Goal: Information Seeking & Learning: Find specific page/section

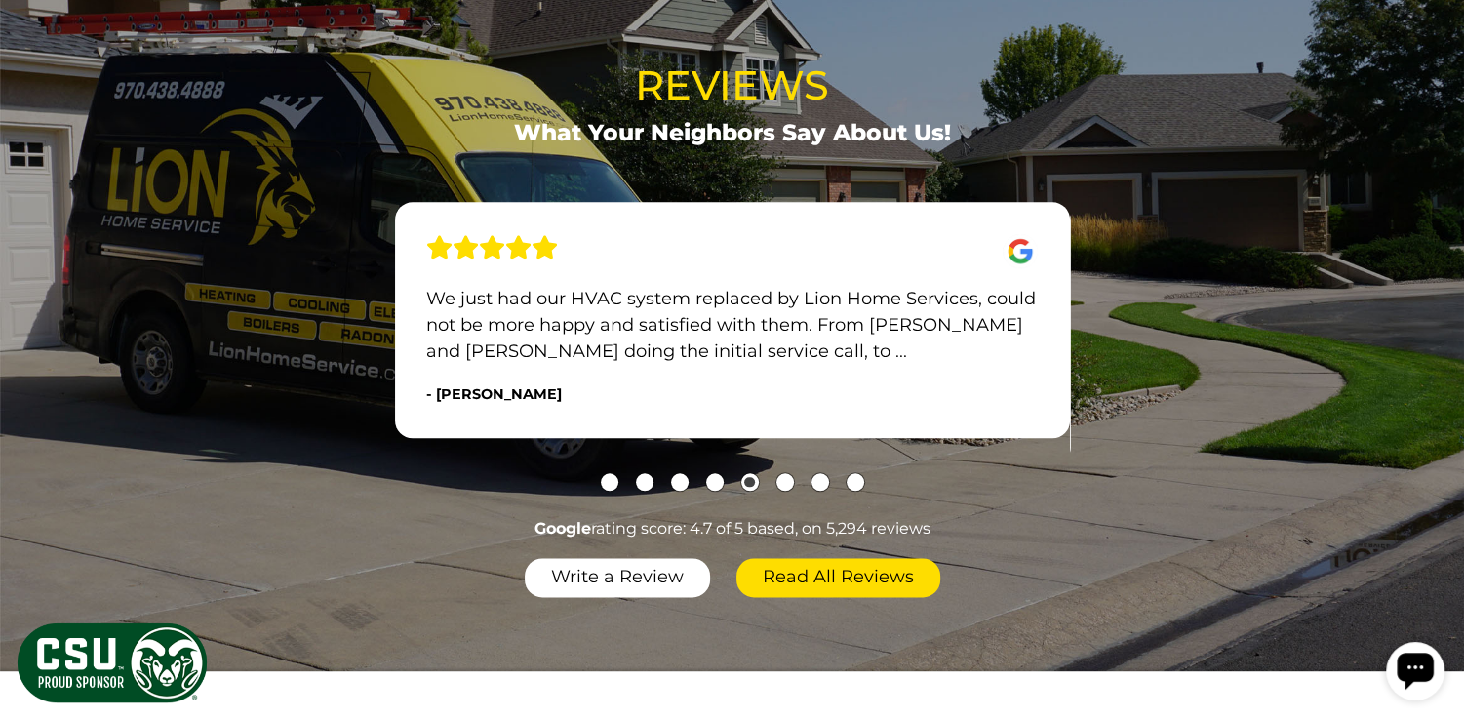
scroll to position [2243, 0]
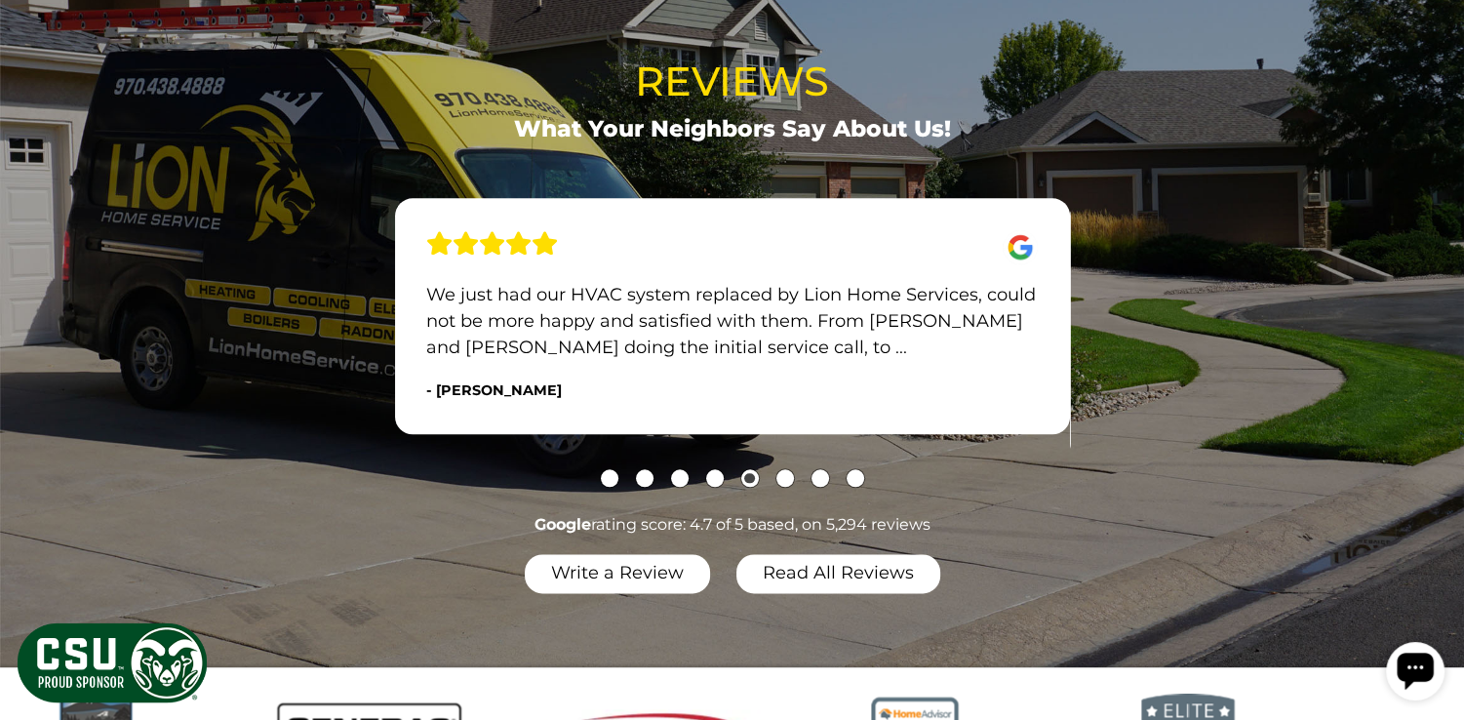
click at [852, 554] on link "Read All Reviews" at bounding box center [838, 573] width 204 height 39
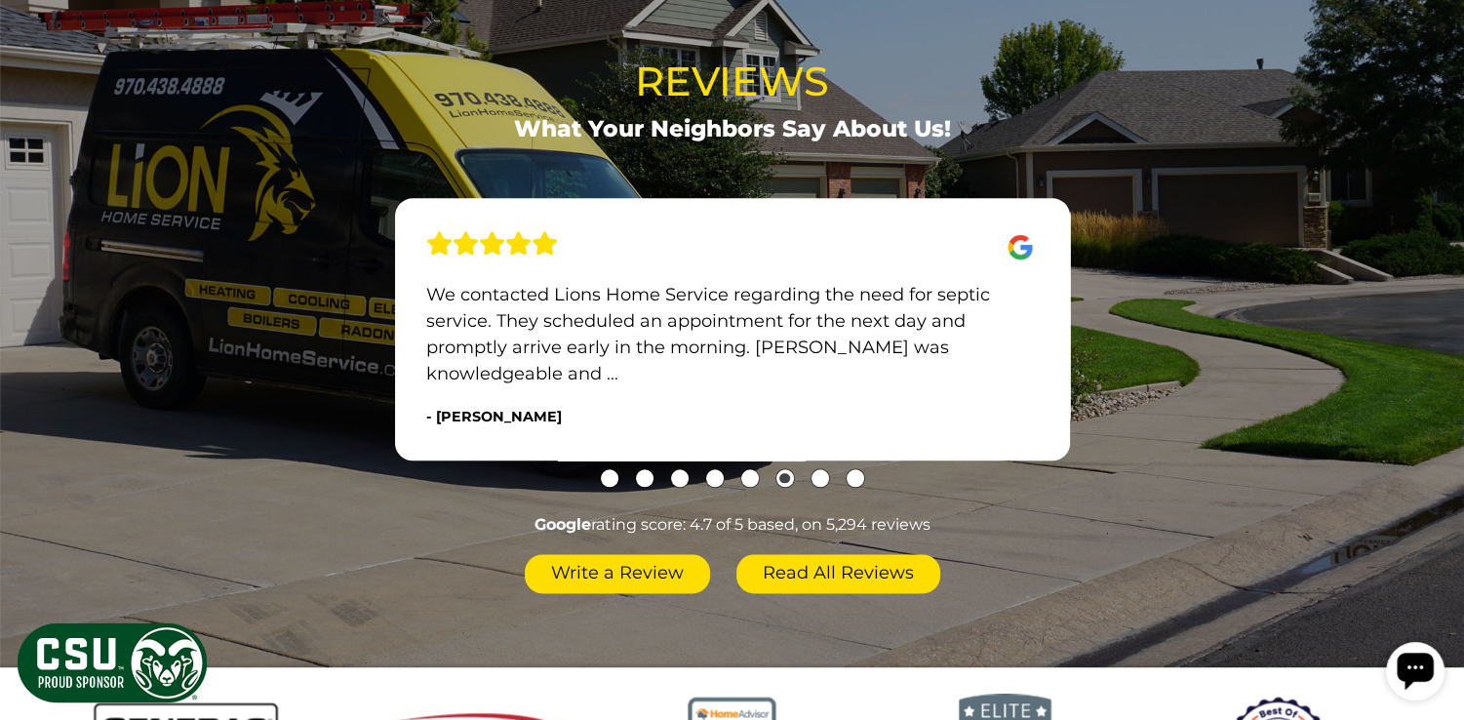
click at [601, 554] on link "Write a Review" at bounding box center [617, 573] width 185 height 39
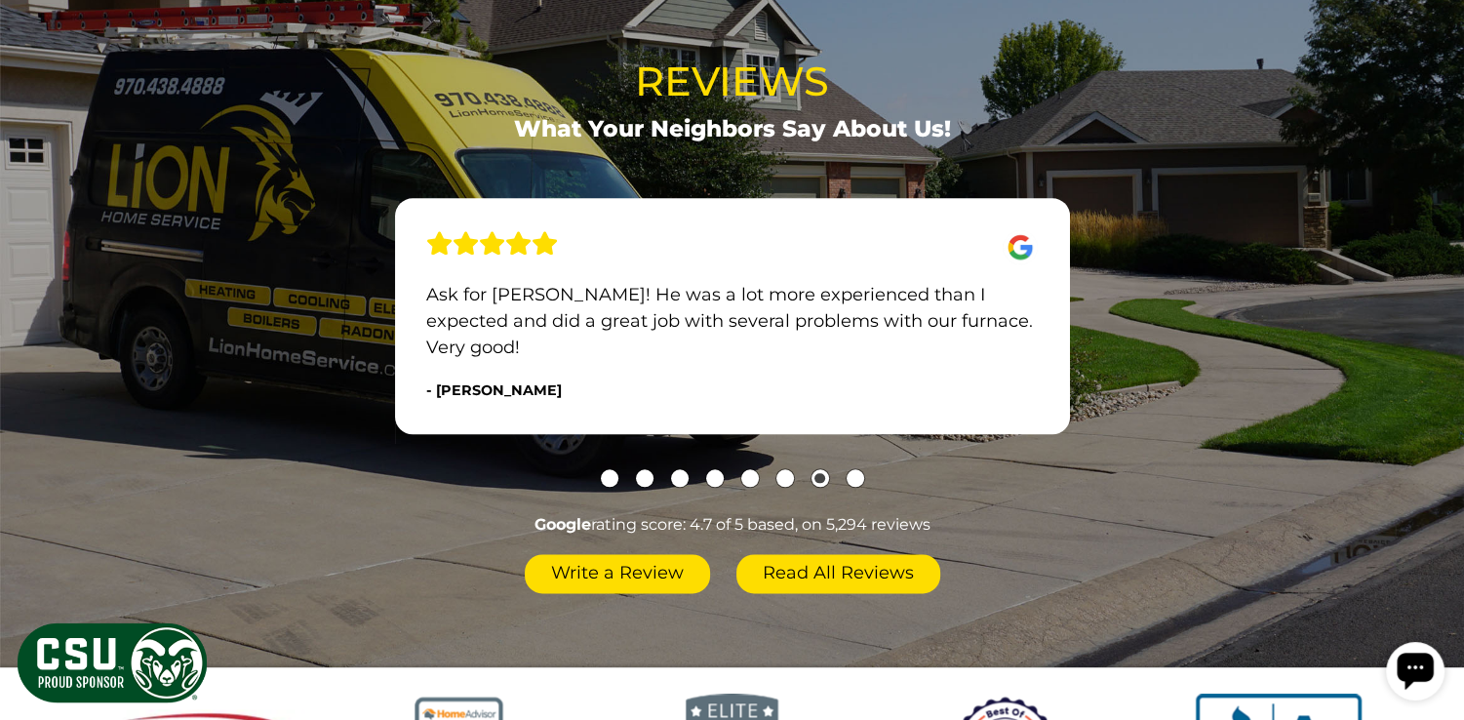
click at [636, 554] on link "Write a Review" at bounding box center [617, 573] width 185 height 39
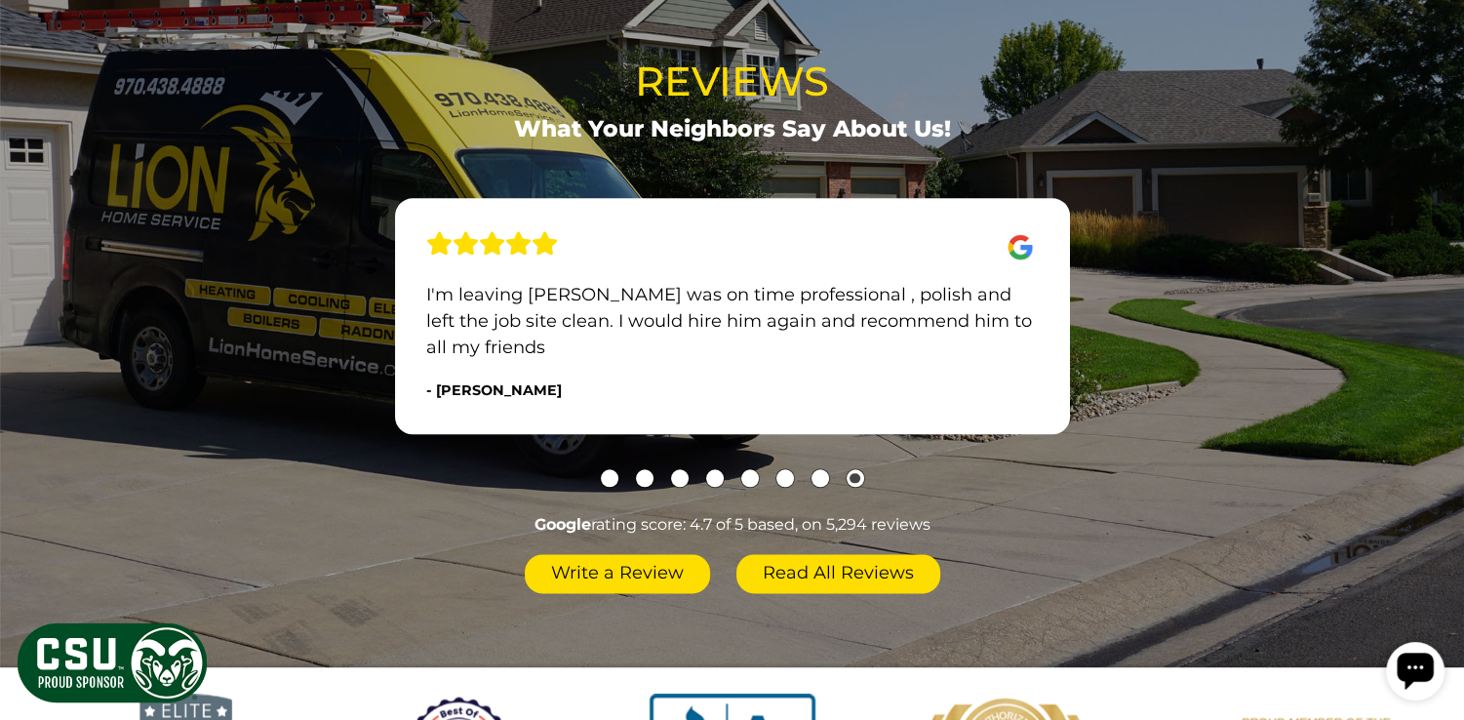
click at [610, 554] on link "Write a Review" at bounding box center [617, 573] width 185 height 39
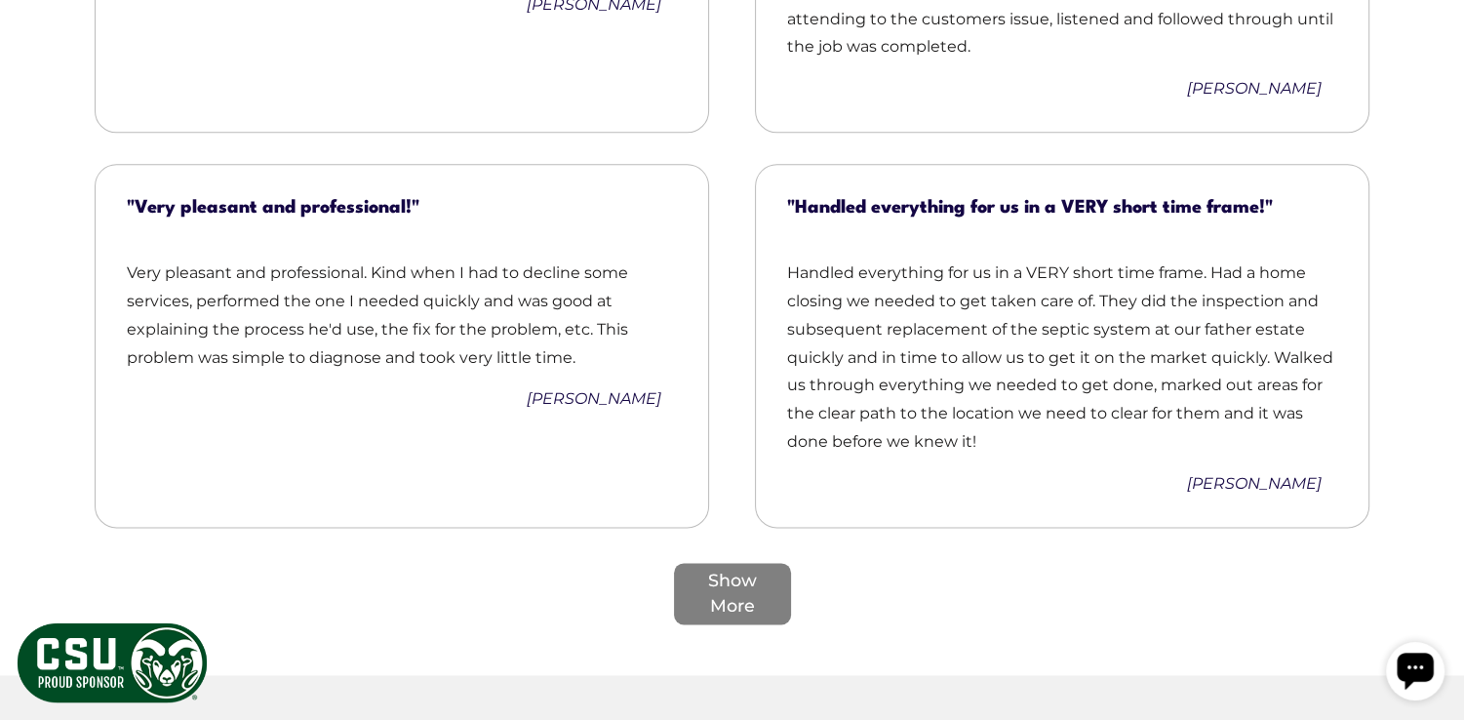
scroll to position [2341, 0]
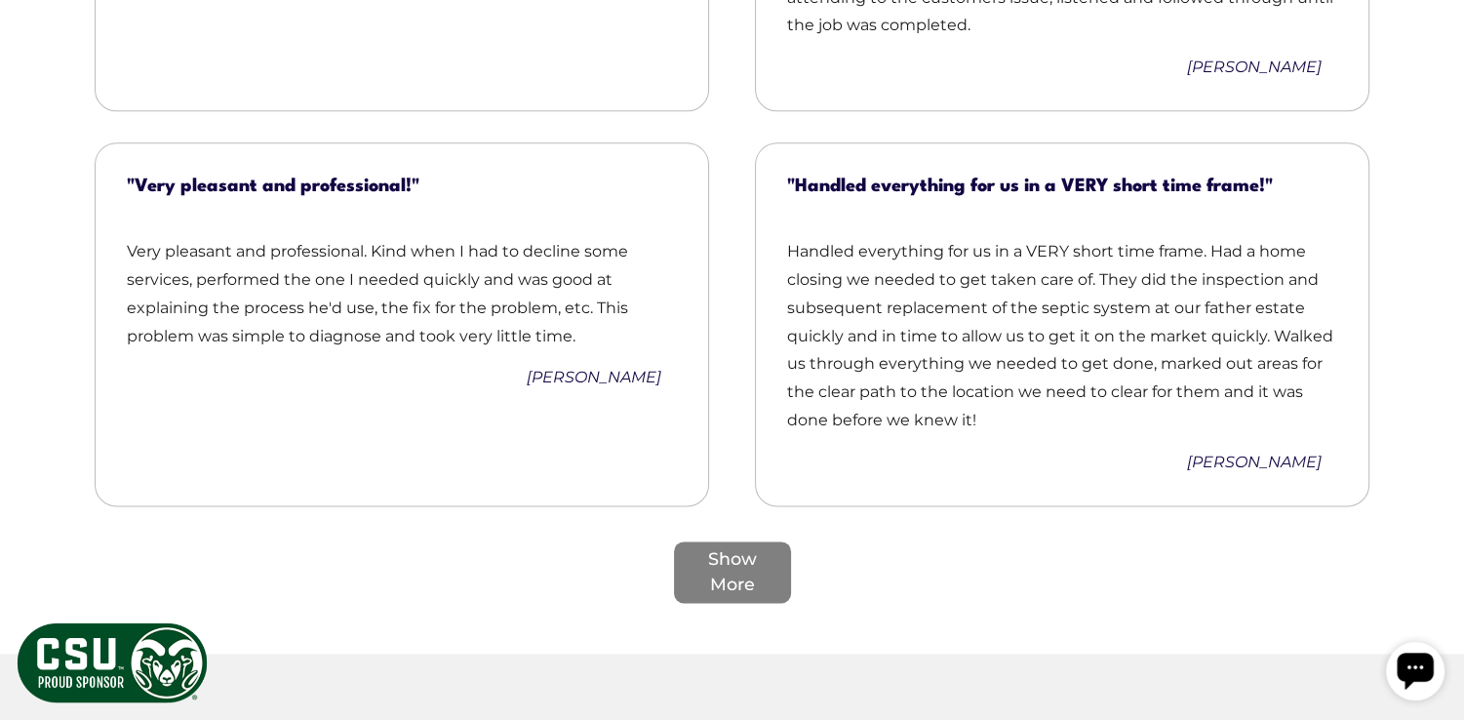
click at [738, 541] on div "Show More" at bounding box center [732, 571] width 117 height 61
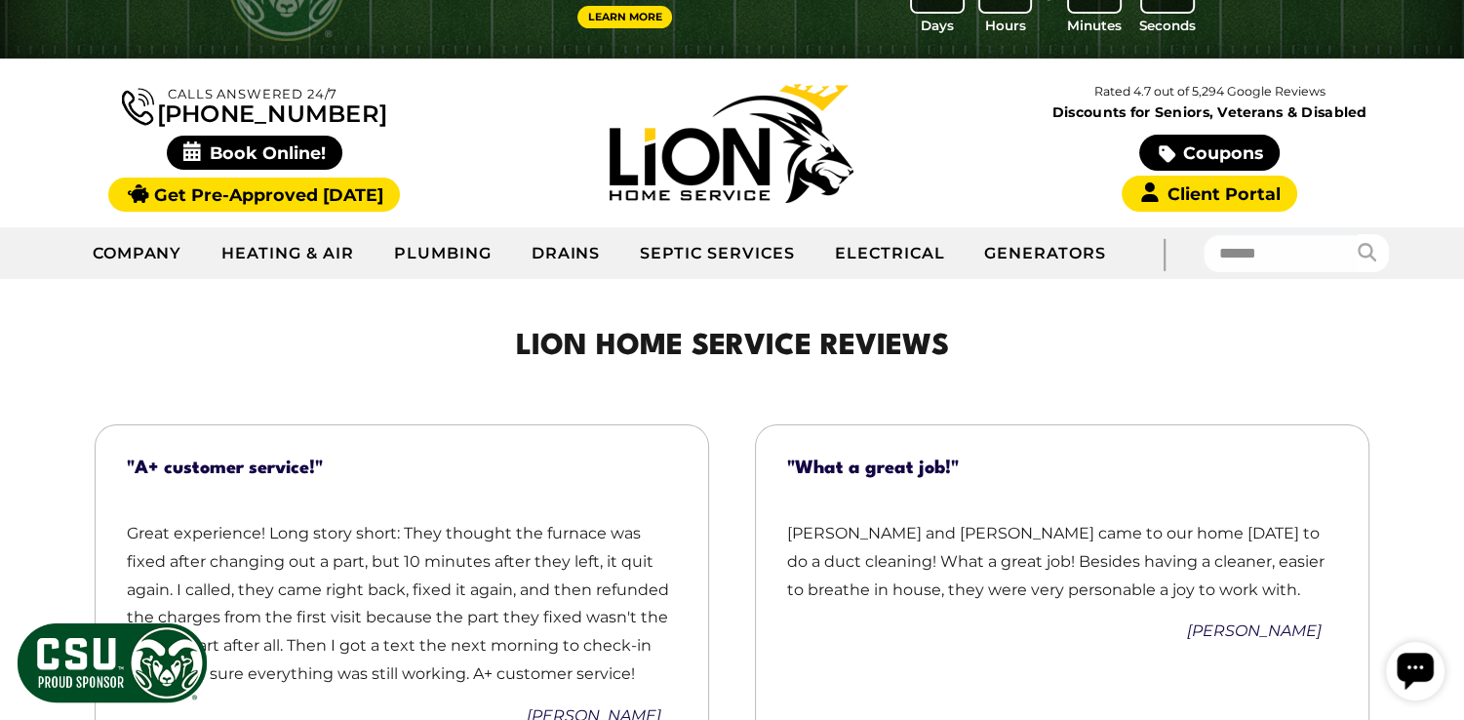
scroll to position [0, 0]
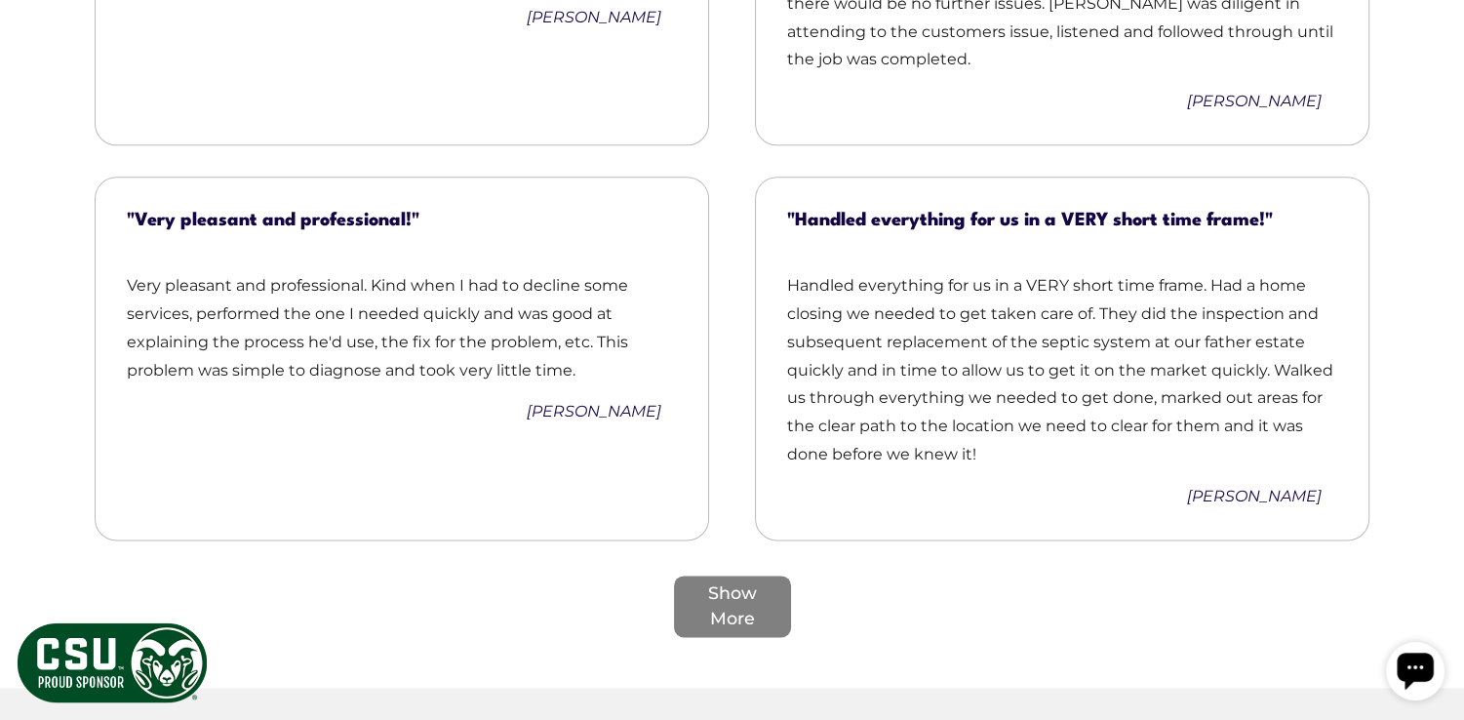
scroll to position [2320, 0]
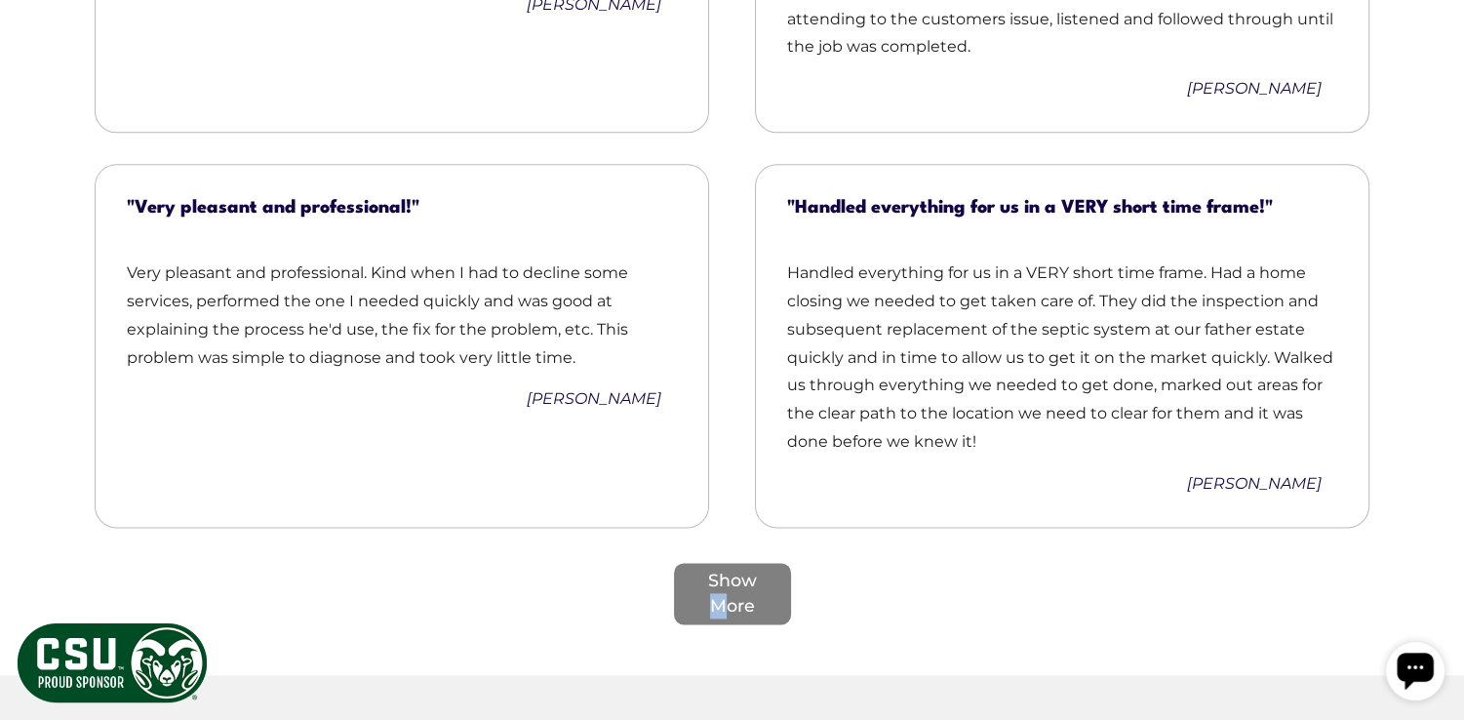
click at [718, 563] on div "Show More" at bounding box center [732, 593] width 117 height 61
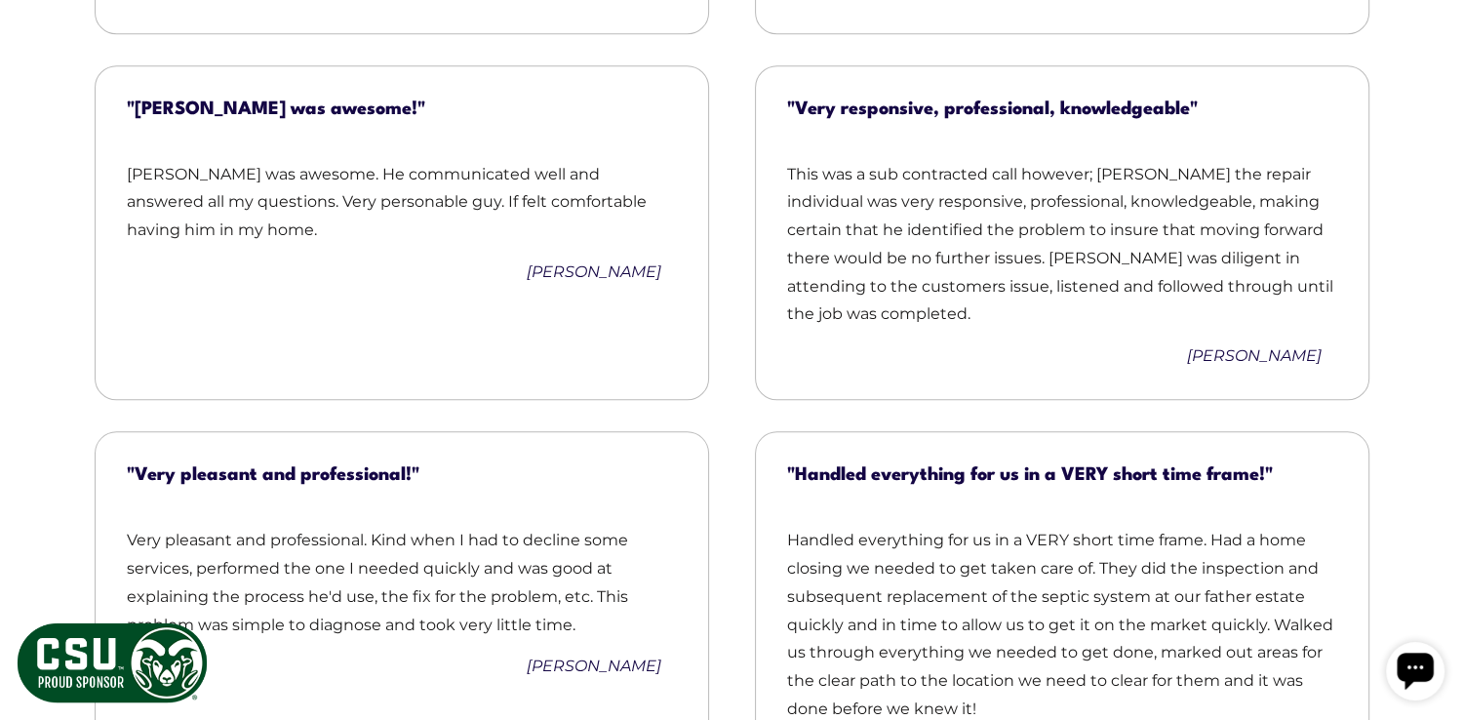
scroll to position [1929, 0]
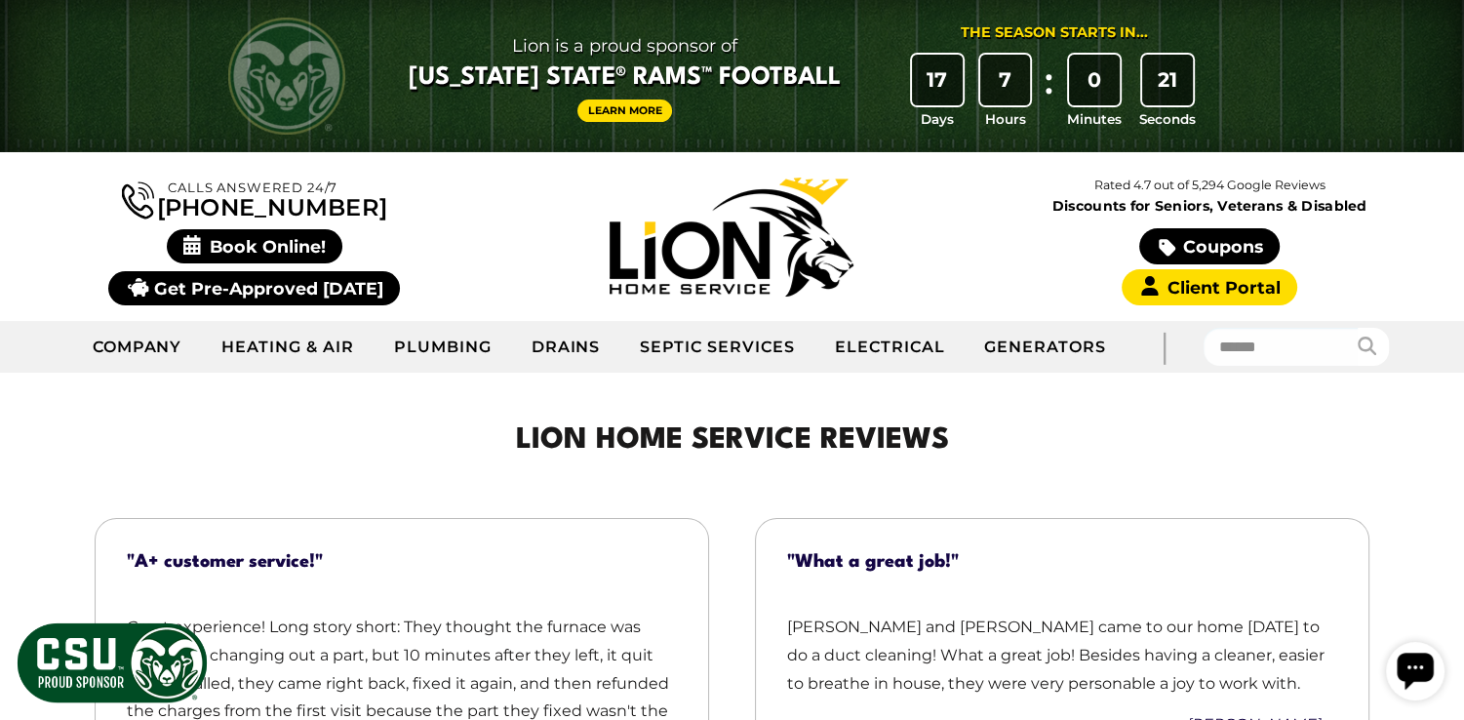
click at [274, 291] on link "Get Pre-Approved [DATE]" at bounding box center [254, 288] width 292 height 34
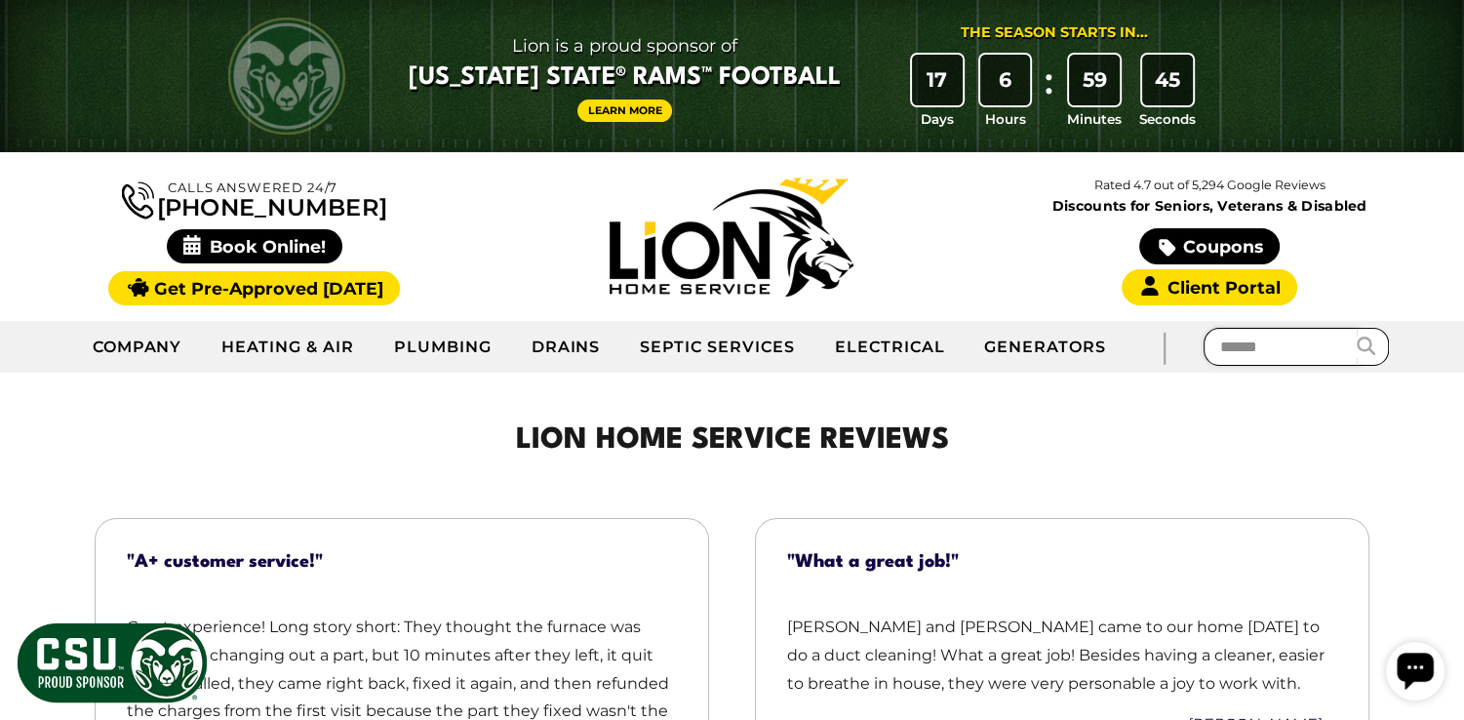
click at [1329, 341] on input "text" at bounding box center [1281, 347] width 155 height 38
type input "**********"
click at [1365, 338] on icon "submit" at bounding box center [1367, 346] width 19 height 19
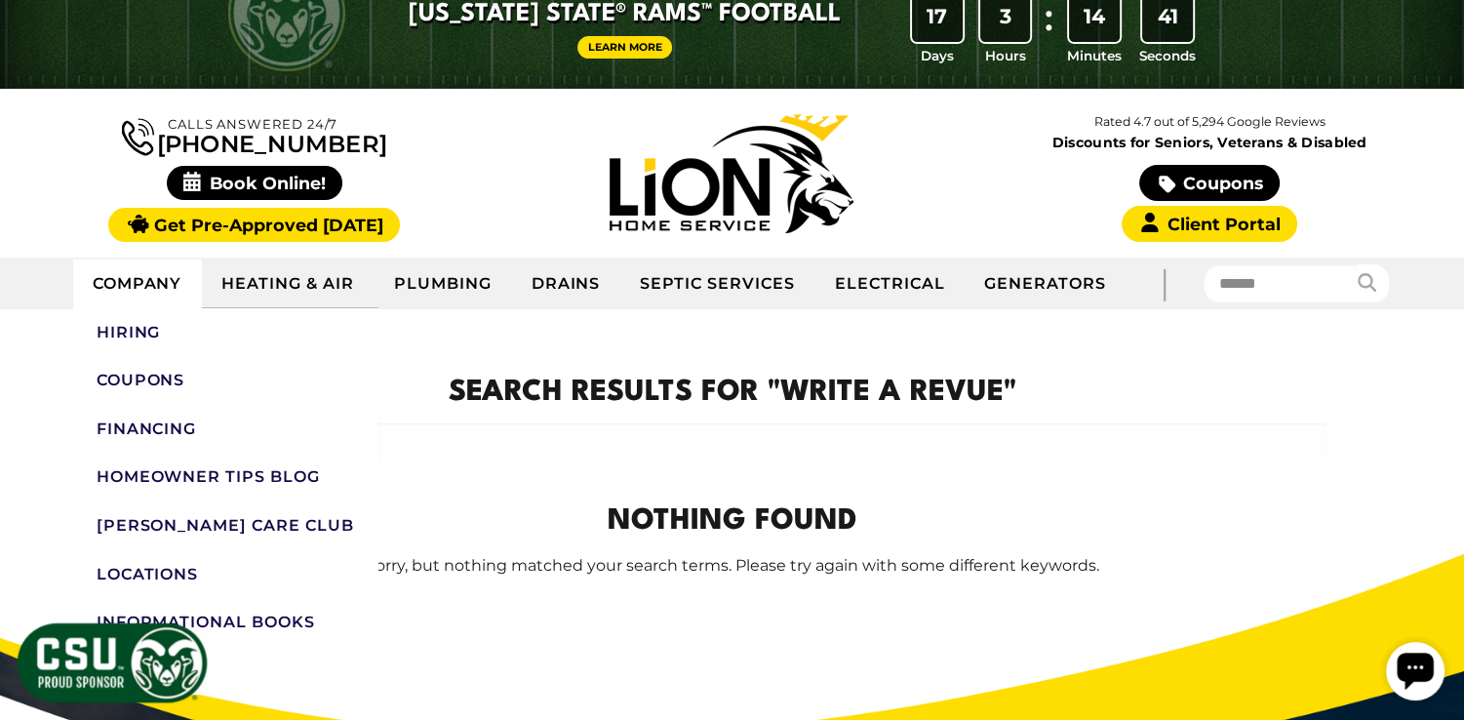
scroll to position [98, 0]
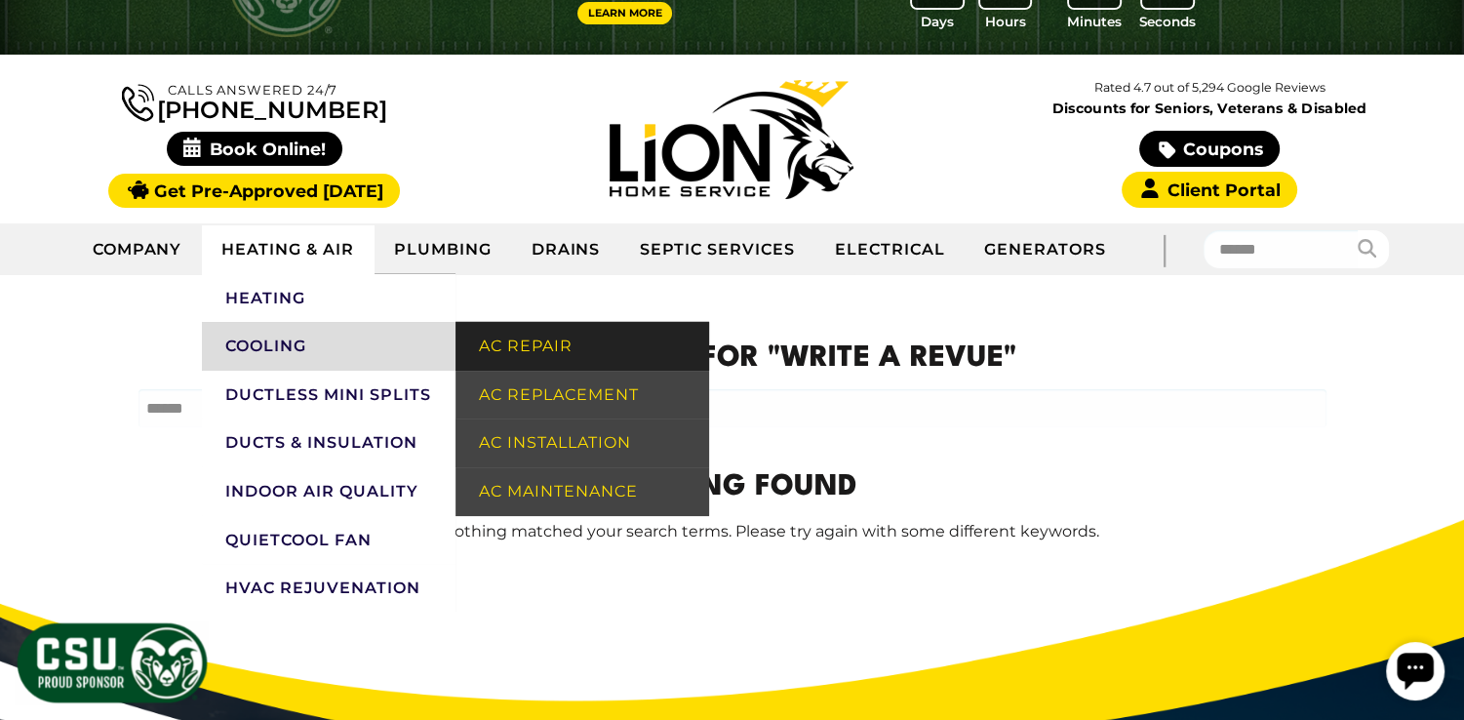
click at [533, 344] on link "AC Repair" at bounding box center [583, 346] width 254 height 49
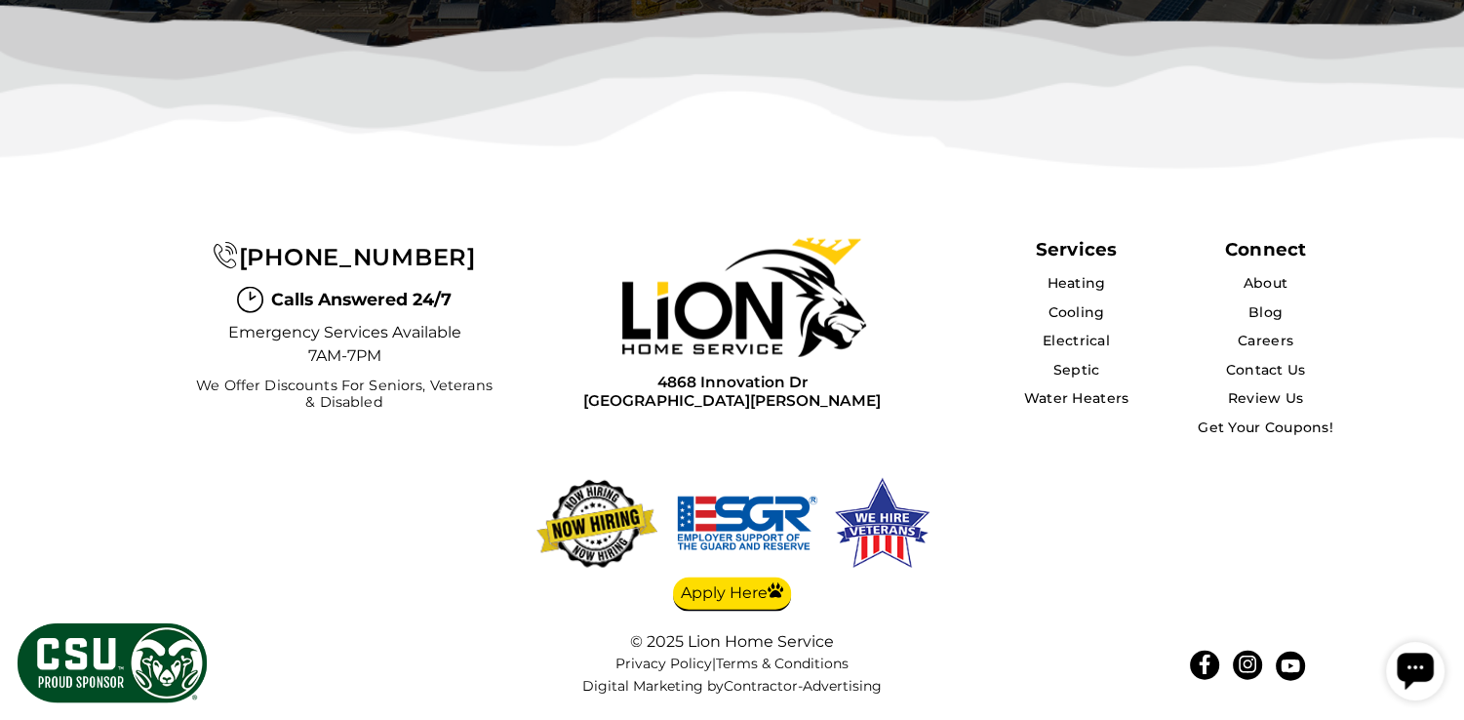
scroll to position [6461, 0]
